Goal: Complete application form

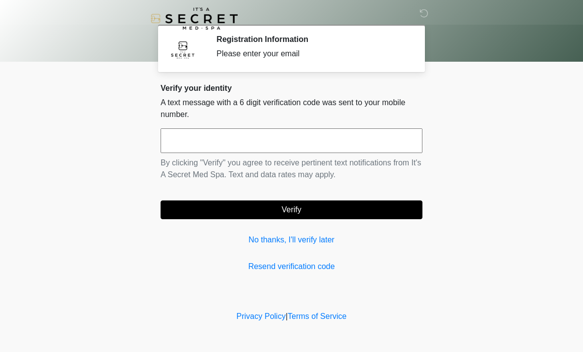
click at [334, 142] on input "text" at bounding box center [292, 141] width 262 height 25
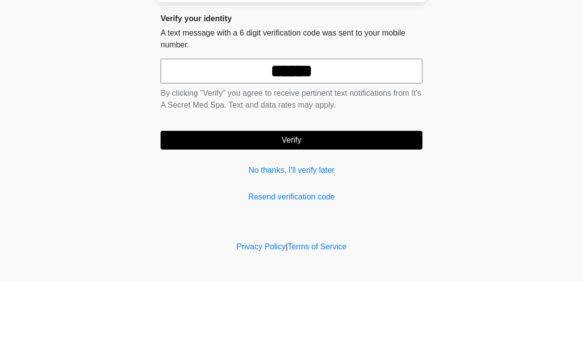
type input "******"
click at [396, 201] on button "Verify" at bounding box center [292, 210] width 262 height 19
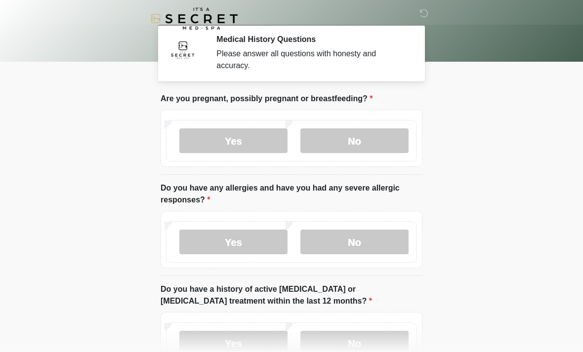
click at [369, 141] on label "No" at bounding box center [355, 141] width 108 height 25
click at [377, 240] on label "No" at bounding box center [355, 242] width 108 height 25
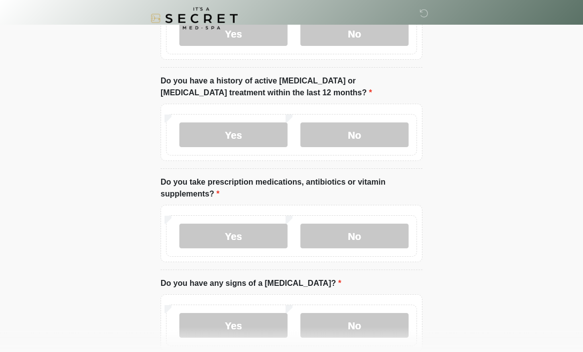
click at [378, 135] on label "No" at bounding box center [355, 135] width 108 height 25
click at [369, 244] on label "No" at bounding box center [355, 236] width 108 height 25
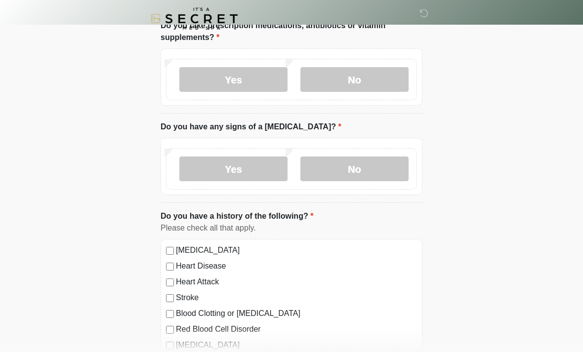
click at [379, 165] on label "No" at bounding box center [355, 169] width 108 height 25
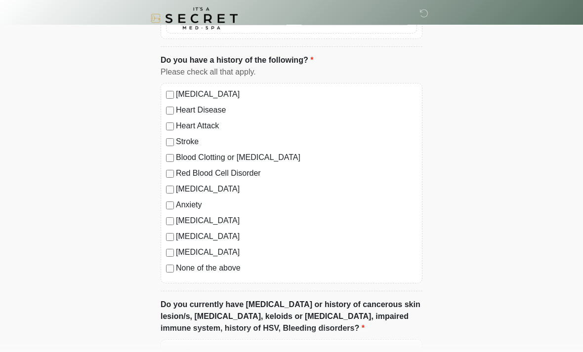
scroll to position [526, 0]
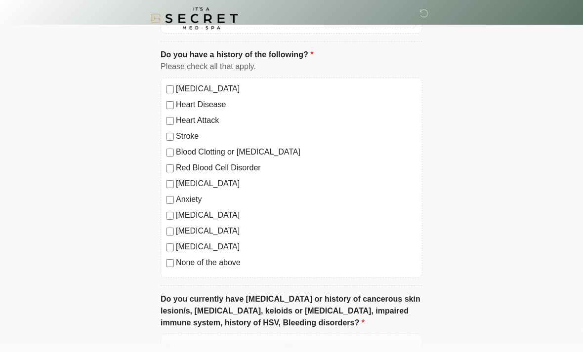
click at [221, 260] on label "None of the above" at bounding box center [296, 264] width 241 height 12
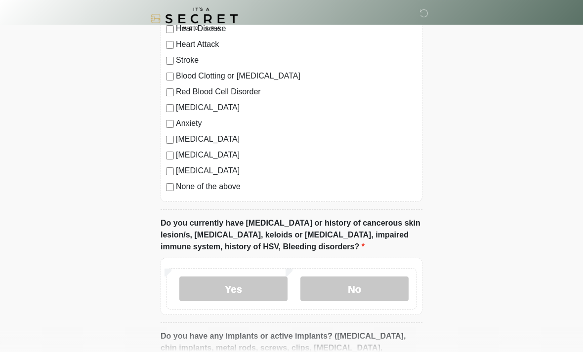
scroll to position [716, 0]
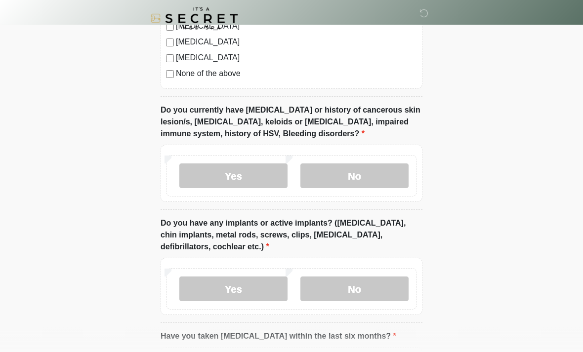
click at [387, 168] on label "No" at bounding box center [355, 176] width 108 height 25
click at [370, 288] on label "No" at bounding box center [355, 289] width 108 height 25
click at [237, 176] on label "Yes" at bounding box center [233, 176] width 108 height 25
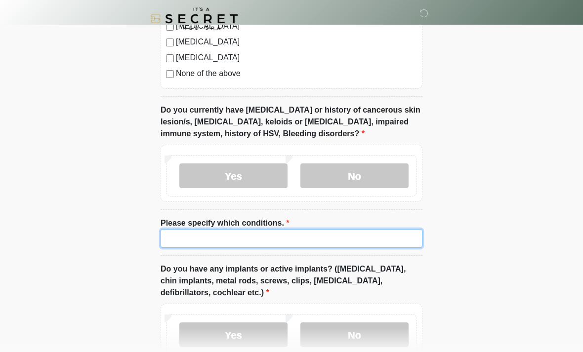
click at [304, 229] on input "Please specify which conditions." at bounding box center [292, 238] width 262 height 19
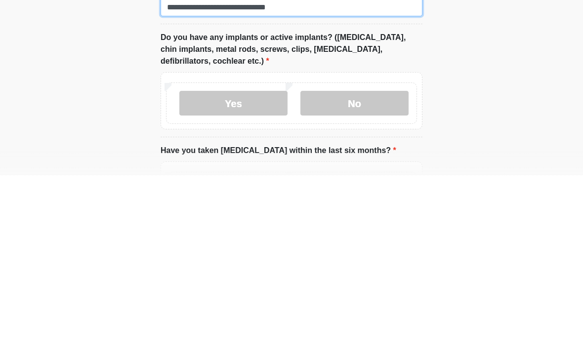
scroll to position [773, 0]
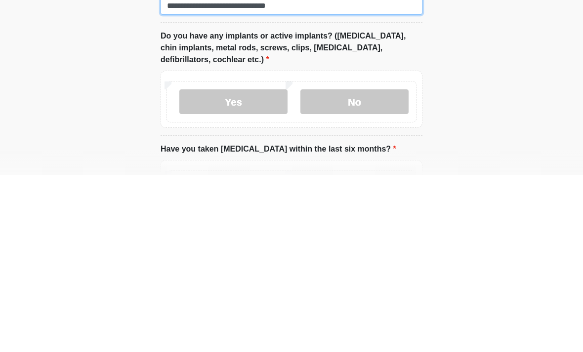
type input "**********"
click at [361, 266] on label "No" at bounding box center [355, 278] width 108 height 25
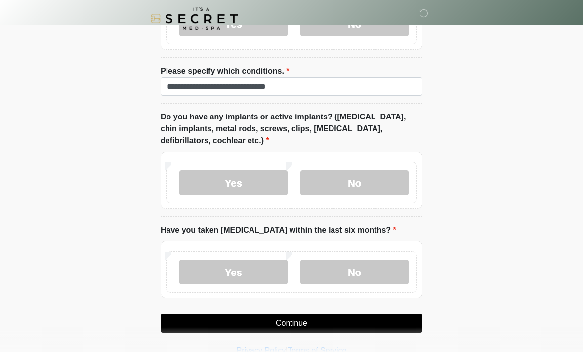
click at [364, 268] on label "No" at bounding box center [355, 272] width 108 height 25
click at [352, 325] on button "Continue" at bounding box center [292, 323] width 262 height 19
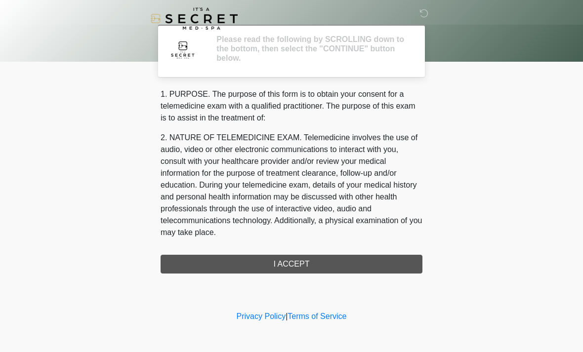
scroll to position [0, 0]
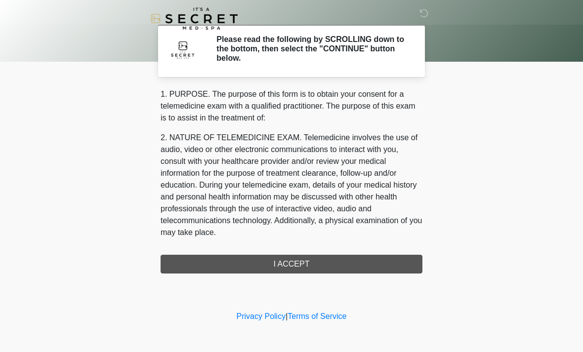
click at [321, 260] on div "1. PURPOSE. The purpose of this form is to obtain your consent for a telemedici…" at bounding box center [292, 180] width 262 height 185
click at [303, 268] on div "1. PURPOSE. The purpose of this form is to obtain your consent for a telemedici…" at bounding box center [292, 180] width 262 height 185
click at [324, 161] on p "2. NATURE OF TELEMEDICINE EXAM. Telemedicine involves the use of audio, video o…" at bounding box center [292, 185] width 262 height 107
click at [291, 258] on div "1. PURPOSE. The purpose of this form is to obtain your consent for a telemedici…" at bounding box center [292, 180] width 262 height 185
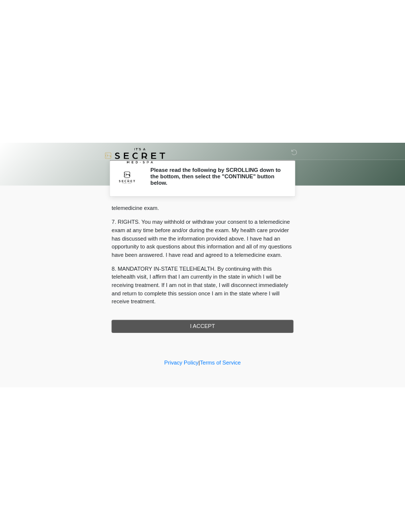
scroll to position [419, 0]
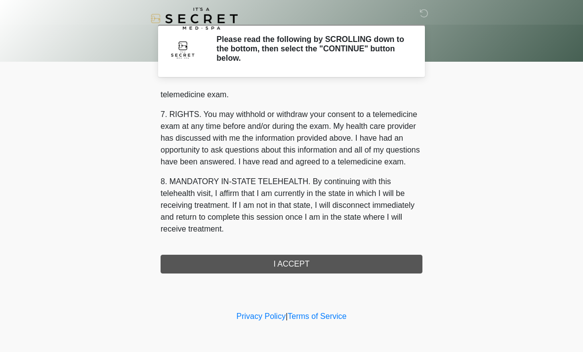
click at [315, 270] on button "I ACCEPT" at bounding box center [292, 264] width 262 height 19
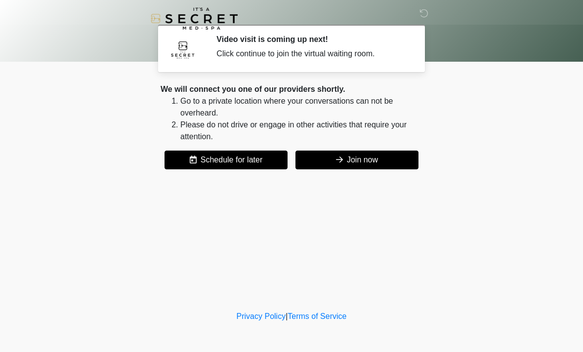
click at [404, 162] on button "Join now" at bounding box center [357, 160] width 123 height 19
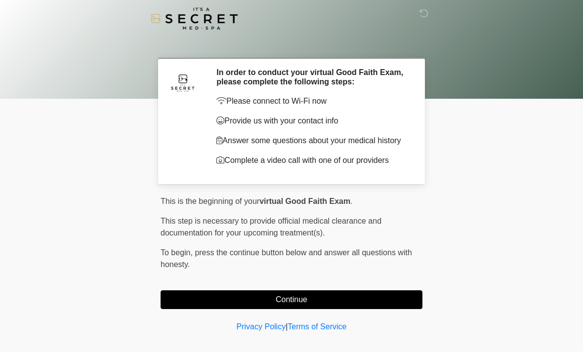
click at [259, 307] on button "Continue" at bounding box center [292, 300] width 262 height 19
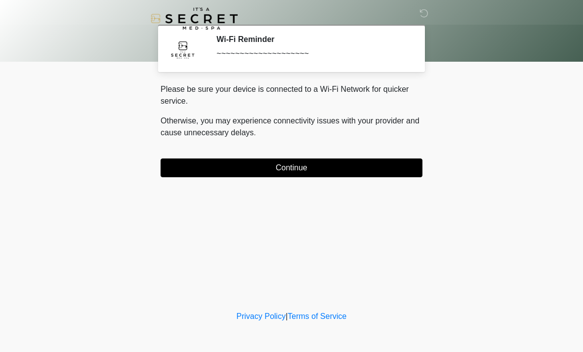
click at [358, 146] on div "Please be sure your device is connected to a Wi-Fi Network for quicker service.…" at bounding box center [292, 115] width 262 height 63
click at [360, 176] on button "Continue" at bounding box center [292, 168] width 262 height 19
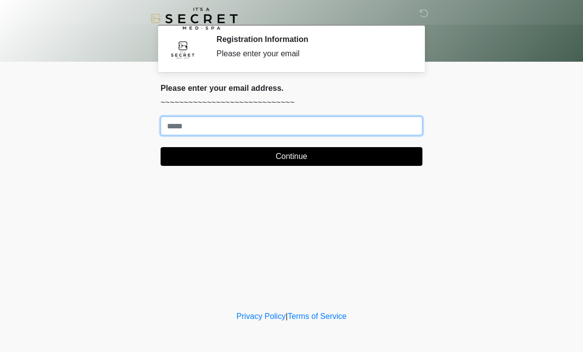
click at [271, 126] on input "Where should we email your treatment plan?" at bounding box center [292, 126] width 262 height 19
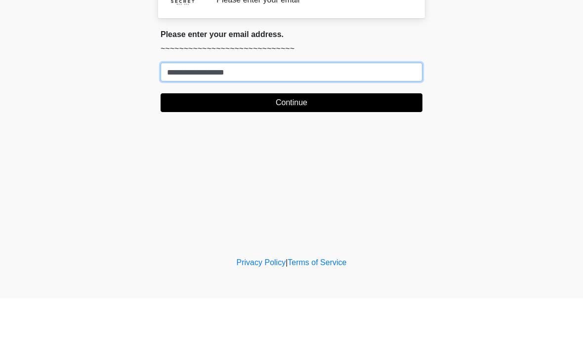
type input "**********"
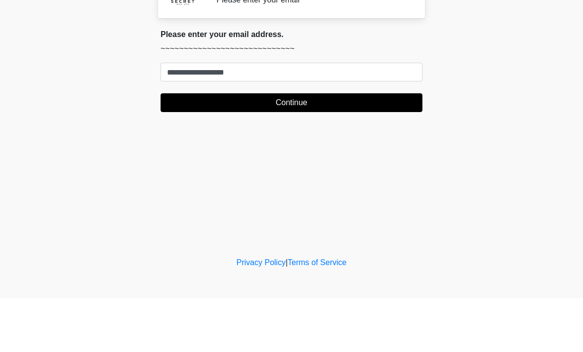
click at [339, 147] on button "Continue" at bounding box center [292, 156] width 262 height 19
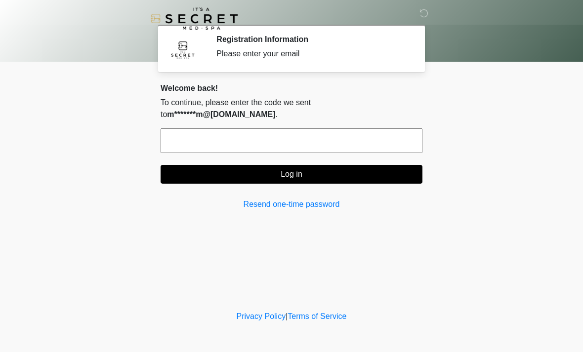
click at [386, 129] on input "text" at bounding box center [292, 141] width 262 height 25
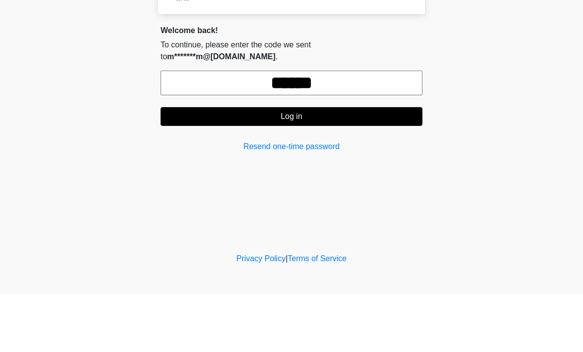
type input "******"
click at [246, 165] on button "Log in" at bounding box center [292, 174] width 262 height 19
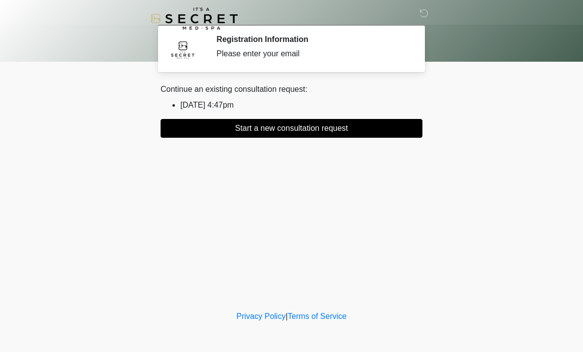
click at [351, 126] on button "Start a new consultation request" at bounding box center [292, 128] width 262 height 19
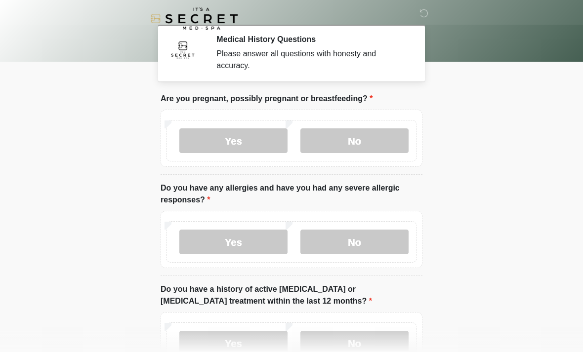
click at [386, 146] on label "No" at bounding box center [355, 141] width 108 height 25
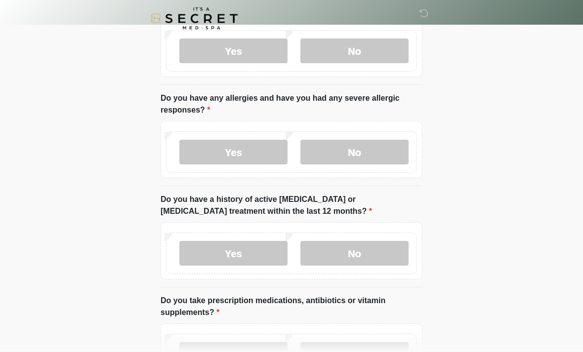
scroll to position [89, 0]
click at [390, 160] on label "No" at bounding box center [355, 153] width 108 height 25
click at [398, 244] on label "No" at bounding box center [355, 254] width 108 height 25
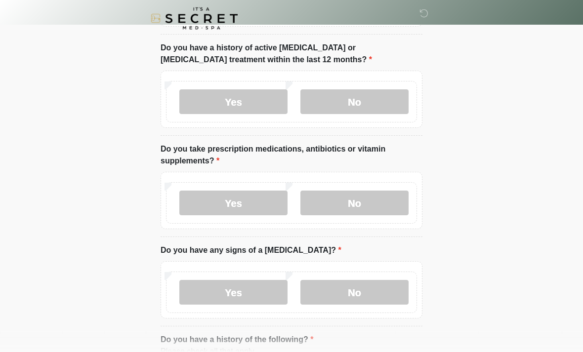
scroll to position [240, 0]
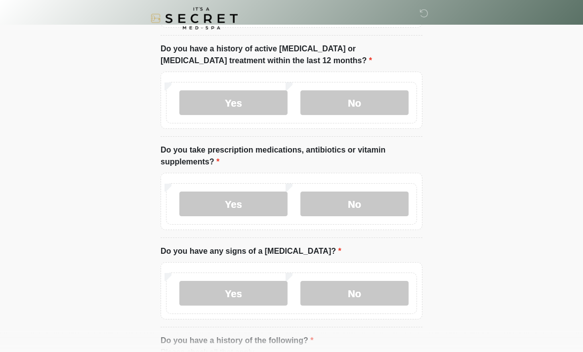
click at [389, 204] on label "No" at bounding box center [355, 204] width 108 height 25
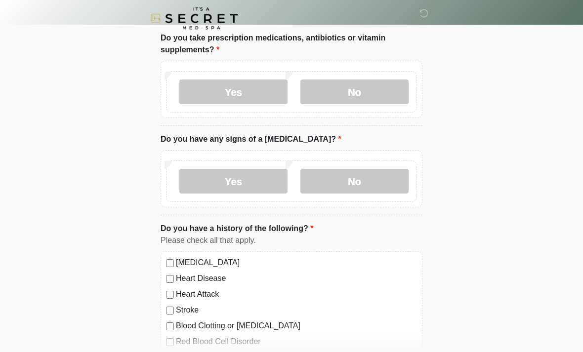
click at [388, 183] on label "No" at bounding box center [355, 182] width 108 height 25
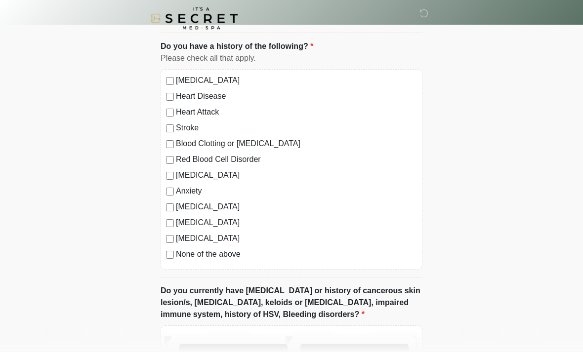
scroll to position [535, 0]
click at [231, 256] on label "None of the above" at bounding box center [296, 255] width 241 height 12
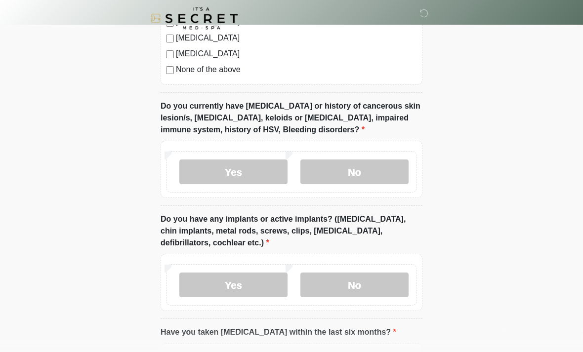
click at [384, 179] on label "No" at bounding box center [355, 172] width 108 height 25
click at [355, 283] on label "No" at bounding box center [355, 285] width 108 height 25
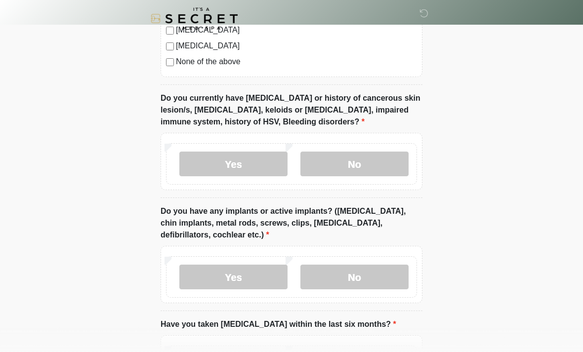
scroll to position [823, 0]
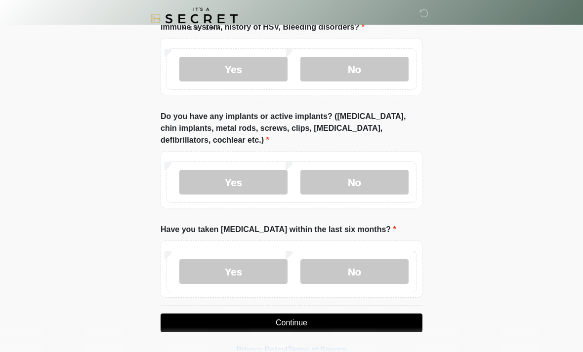
click at [372, 281] on label "No" at bounding box center [355, 272] width 108 height 25
click at [329, 326] on button "Continue" at bounding box center [292, 323] width 262 height 19
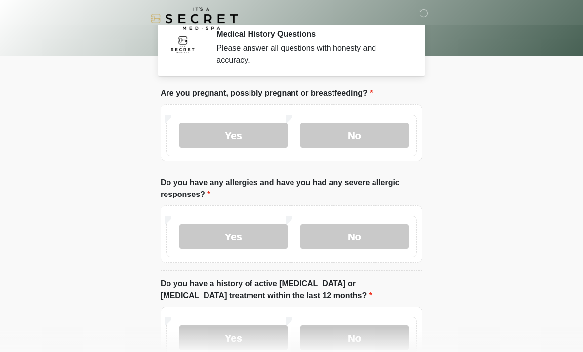
scroll to position [0, 0]
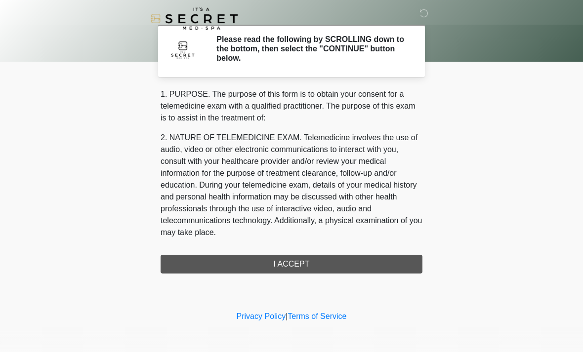
click at [374, 260] on div "1. PURPOSE. The purpose of this form is to obtain your consent for a telemedici…" at bounding box center [292, 180] width 262 height 185
click at [302, 272] on div "1. PURPOSE. The purpose of this form is to obtain your consent for a telemedici…" at bounding box center [292, 180] width 262 height 185
click at [321, 264] on div "1. PURPOSE. The purpose of this form is to obtain your consent for a telemedici…" at bounding box center [292, 180] width 262 height 185
click at [291, 268] on div "1. PURPOSE. The purpose of this form is to obtain your consent for a telemedici…" at bounding box center [292, 180] width 262 height 185
click at [184, 46] on img at bounding box center [183, 50] width 30 height 30
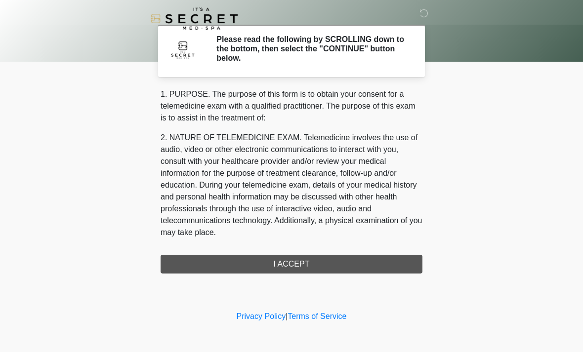
click at [173, 99] on p "1. PURPOSE. The purpose of this form is to obtain your consent for a telemedici…" at bounding box center [292, 106] width 262 height 36
click at [185, 174] on p "2. NATURE OF TELEMEDICINE EXAM. Telemedicine involves the use of audio, video o…" at bounding box center [292, 185] width 262 height 107
click at [213, 254] on div "1. PURPOSE. The purpose of this form is to obtain your consent for a telemedici…" at bounding box center [292, 180] width 262 height 185
click at [219, 270] on div "1. PURPOSE. The purpose of this form is to obtain your consent for a telemedici…" at bounding box center [292, 180] width 262 height 185
click at [389, 266] on div "1. PURPOSE. The purpose of this form is to obtain your consent for a telemedici…" at bounding box center [292, 180] width 262 height 185
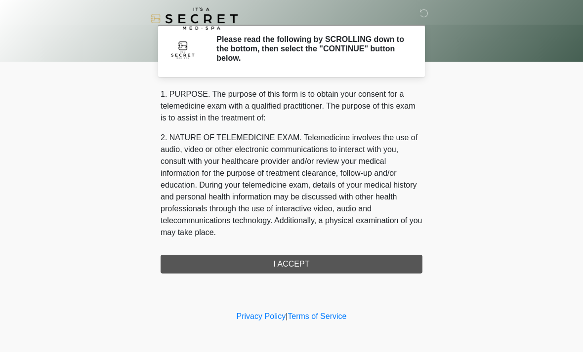
click at [392, 261] on div "1. PURPOSE. The purpose of this form is to obtain your consent for a telemedici…" at bounding box center [292, 180] width 262 height 185
click at [396, 260] on div "1. PURPOSE. The purpose of this form is to obtain your consent for a telemedici…" at bounding box center [292, 180] width 262 height 185
click at [380, 267] on div "1. PURPOSE. The purpose of this form is to obtain your consent for a telemedici…" at bounding box center [292, 180] width 262 height 185
click at [324, 261] on div "1. PURPOSE. The purpose of this form is to obtain your consent for a telemedici…" at bounding box center [292, 180] width 262 height 185
click at [327, 258] on div "1. PURPOSE. The purpose of this form is to obtain your consent for a telemedici…" at bounding box center [292, 180] width 262 height 185
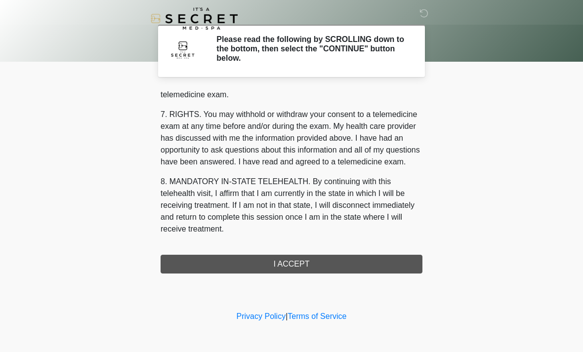
scroll to position [419, 0]
click at [334, 265] on button "I ACCEPT" at bounding box center [292, 264] width 262 height 19
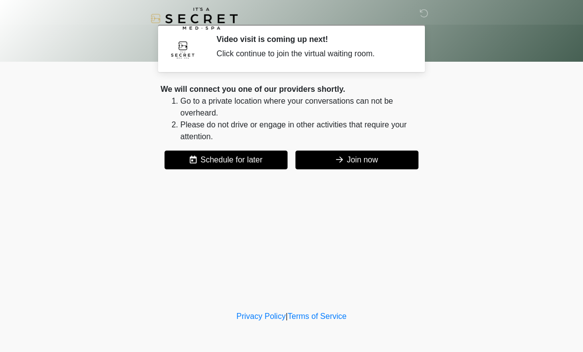
click at [400, 162] on button "Join now" at bounding box center [357, 160] width 123 height 19
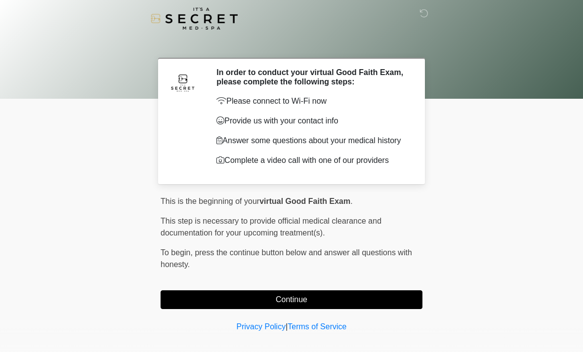
click at [254, 302] on button "Continue" at bounding box center [292, 300] width 262 height 19
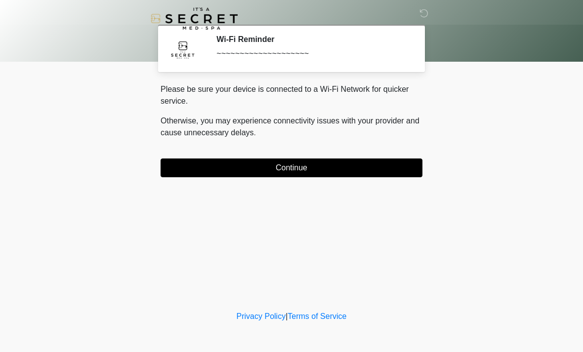
click at [228, 166] on button "Continue" at bounding box center [292, 168] width 262 height 19
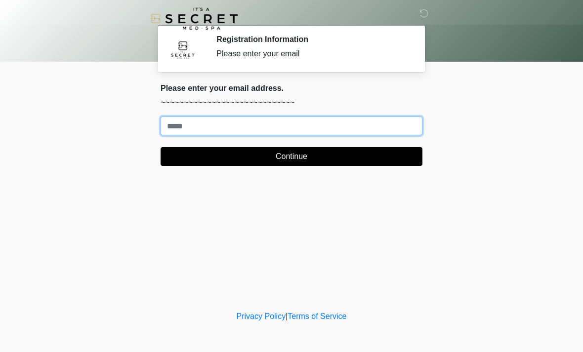
click at [347, 130] on input "Where should we email your treatment plan?" at bounding box center [292, 126] width 262 height 19
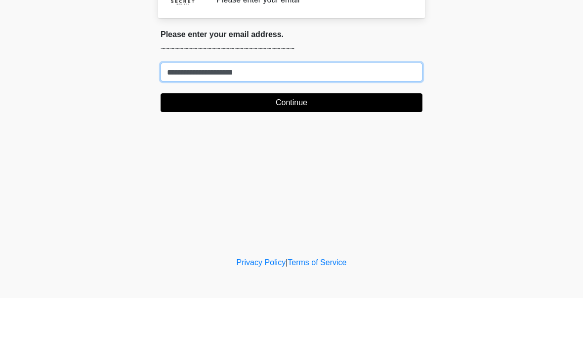
type input "**********"
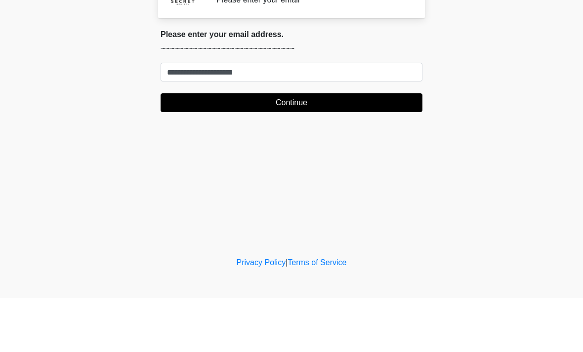
click at [348, 147] on button "Continue" at bounding box center [292, 156] width 262 height 19
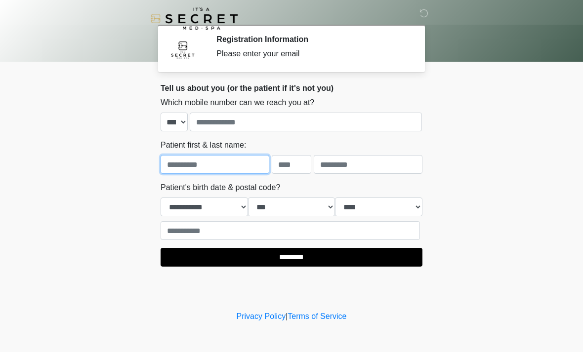
click at [238, 168] on input "text" at bounding box center [215, 164] width 109 height 19
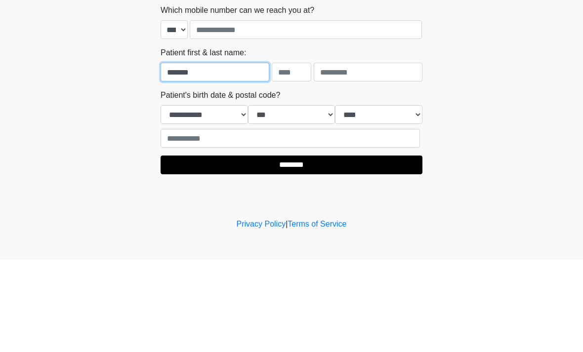
type input "*******"
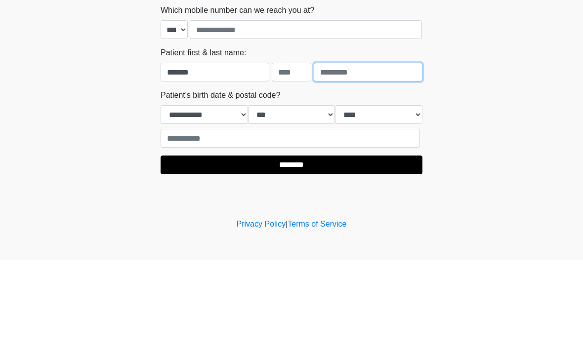
click at [373, 155] on input "text" at bounding box center [368, 164] width 109 height 19
click at [326, 155] on input "**********" at bounding box center [368, 164] width 109 height 19
type input "**********"
click at [488, 83] on body "‎ ‎ Registration Information Please enter your email Please connect to Wi-Fi no…" at bounding box center [291, 176] width 583 height 352
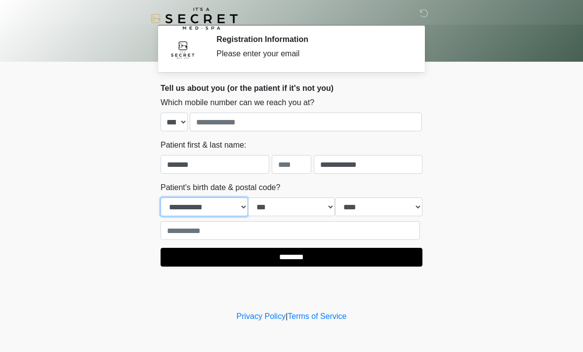
click at [215, 205] on select "**********" at bounding box center [204, 207] width 87 height 19
select select "*"
click at [299, 205] on select "*** * * * * * * * * * ** ** ** ** ** ** ** ** ** ** ** ** ** ** ** ** ** ** ** …" at bounding box center [291, 207] width 87 height 19
click at [314, 205] on select "*** * * * * * * * * * ** ** ** ** ** ** ** ** ** ** ** ** ** ** ** ** ** ** ** …" at bounding box center [291, 207] width 87 height 19
select select "**"
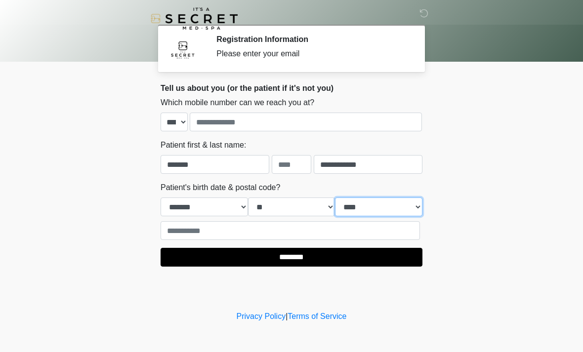
click at [382, 209] on select "**** **** **** **** **** **** **** **** **** **** **** **** **** **** **** ****…" at bounding box center [378, 207] width 87 height 19
select select "****"
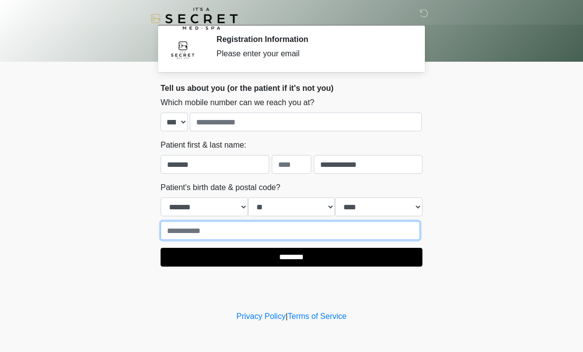
click at [274, 234] on input "text" at bounding box center [291, 230] width 260 height 19
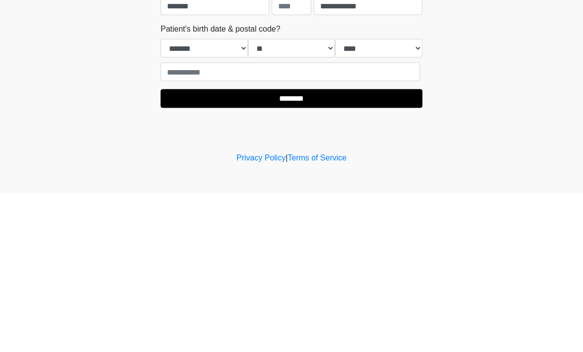
click at [339, 248] on input "********" at bounding box center [292, 257] width 262 height 19
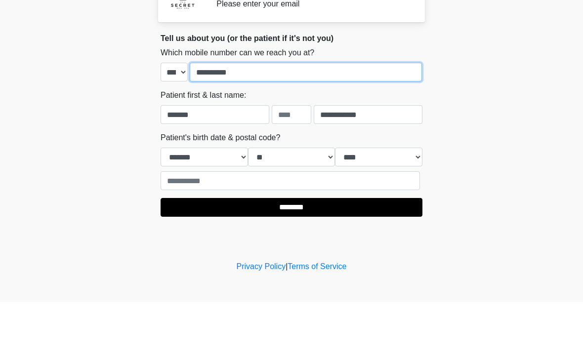
type input "**********"
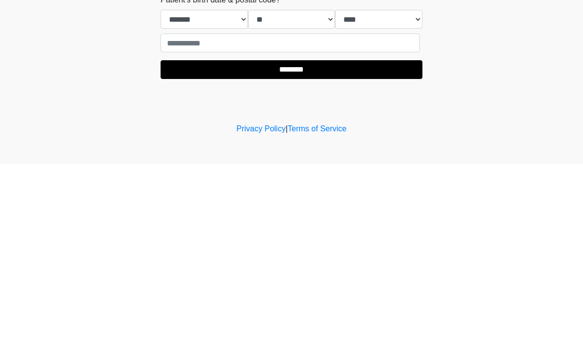
click at [339, 248] on input "********" at bounding box center [292, 257] width 262 height 19
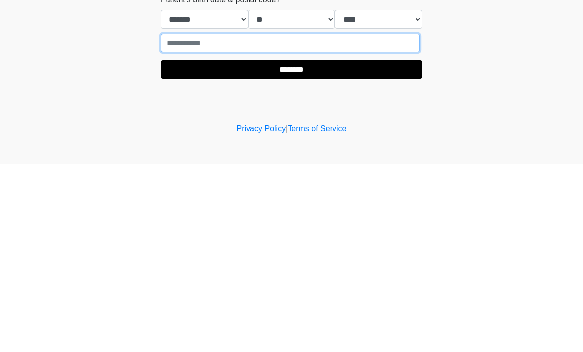
click at [358, 221] on input "text" at bounding box center [291, 230] width 260 height 19
type input "*****"
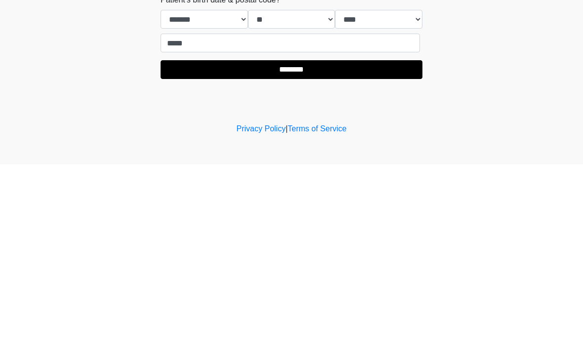
click at [306, 248] on input "********" at bounding box center [292, 257] width 262 height 19
